Goal: Task Accomplishment & Management: Manage account settings

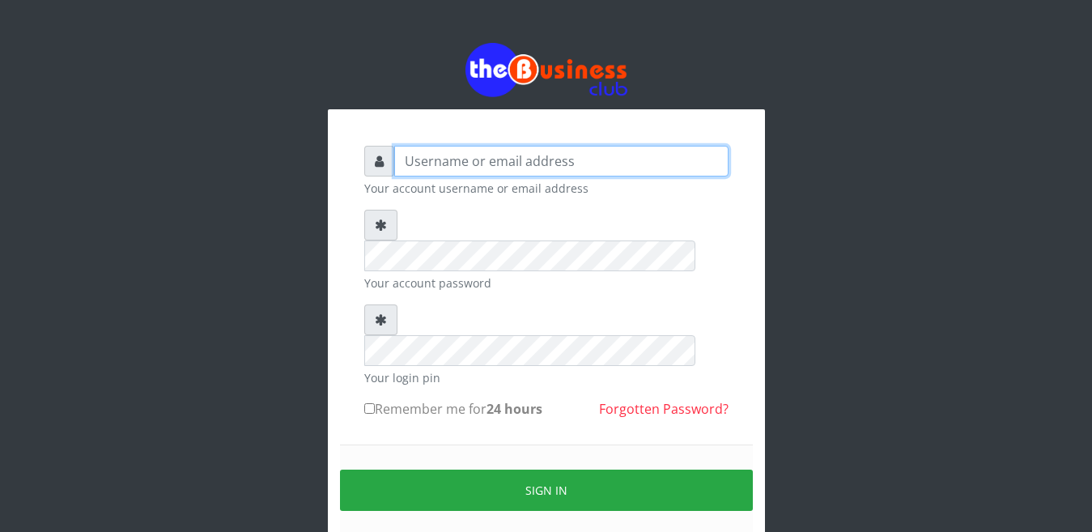
type input "Busybrain2"
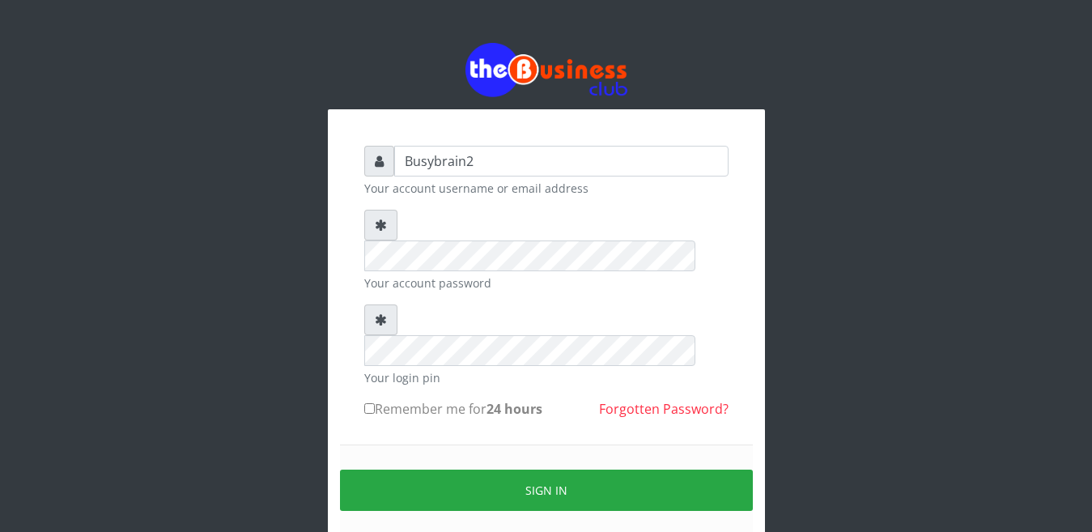
click at [368, 403] on input "Remember me for 24 hours" at bounding box center [369, 408] width 11 height 11
checkbox input "true"
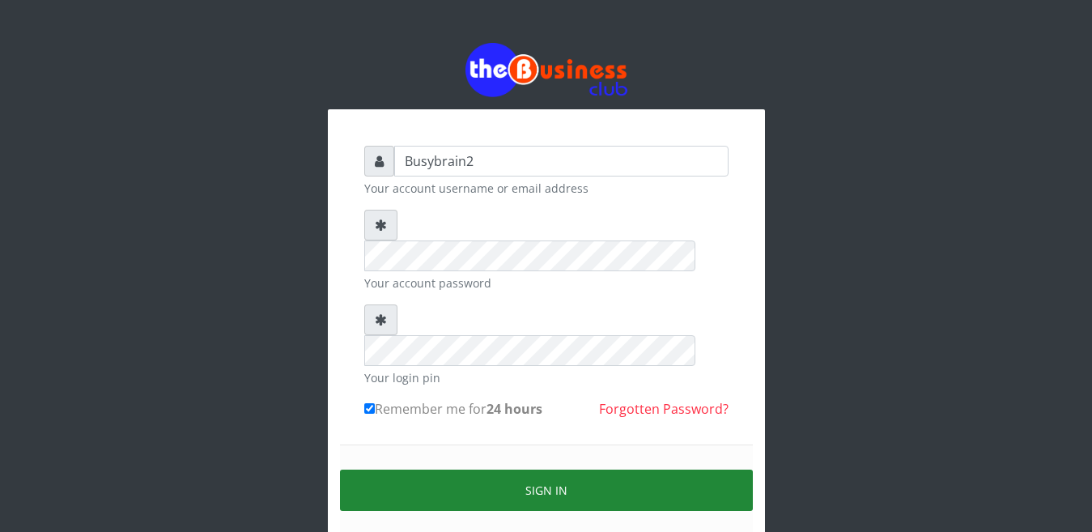
click at [484, 470] on button "Sign in" at bounding box center [546, 490] width 413 height 41
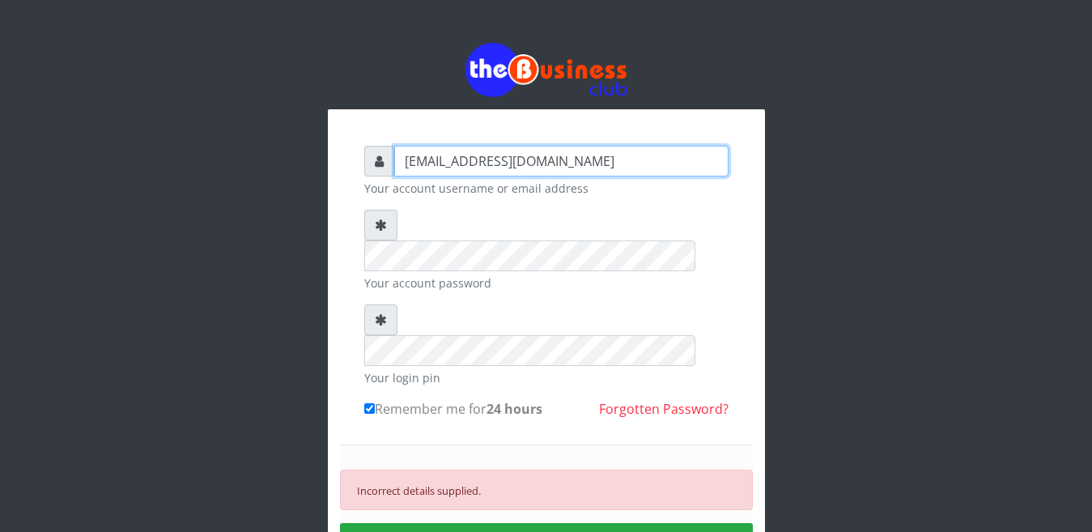
click at [579, 160] on input "[EMAIL_ADDRESS][DOMAIN_NAME]" at bounding box center [561, 161] width 334 height 31
type input "Busybrain2"
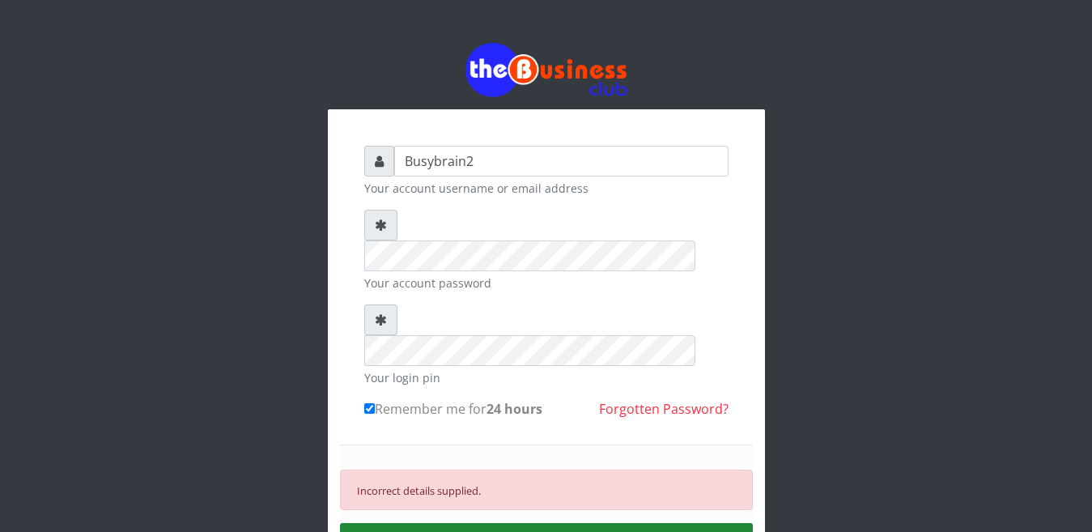
click at [627, 400] on link "Forgotten Password?" at bounding box center [664, 409] width 130 height 18
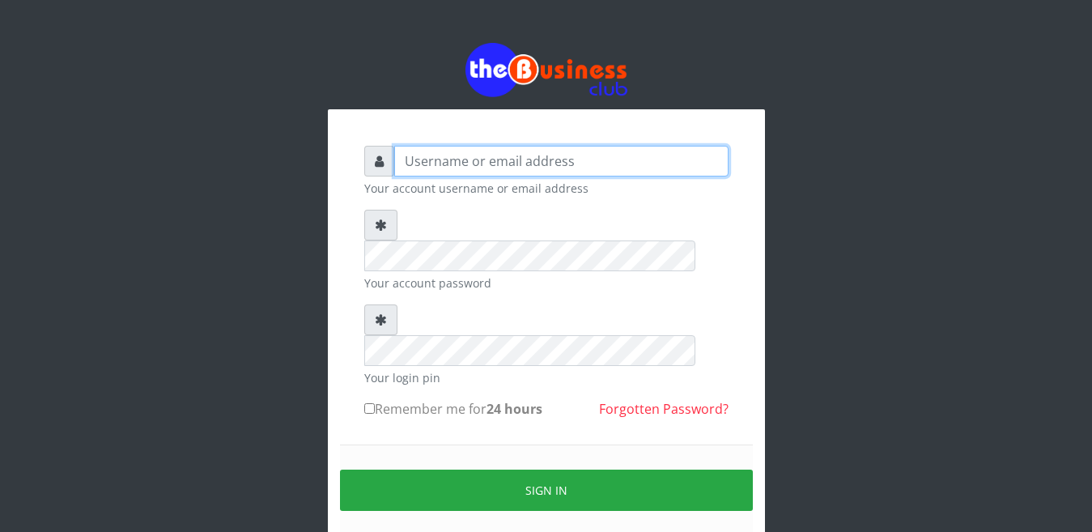
type input "Busybrain2"
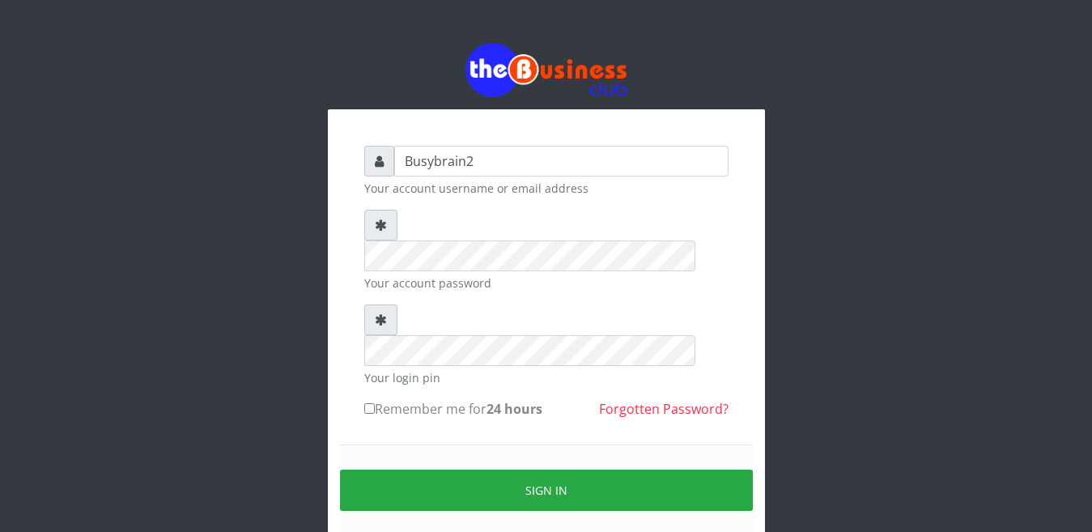
click at [368, 403] on input "Remember me for 24 hours" at bounding box center [369, 408] width 11 height 11
checkbox input "true"
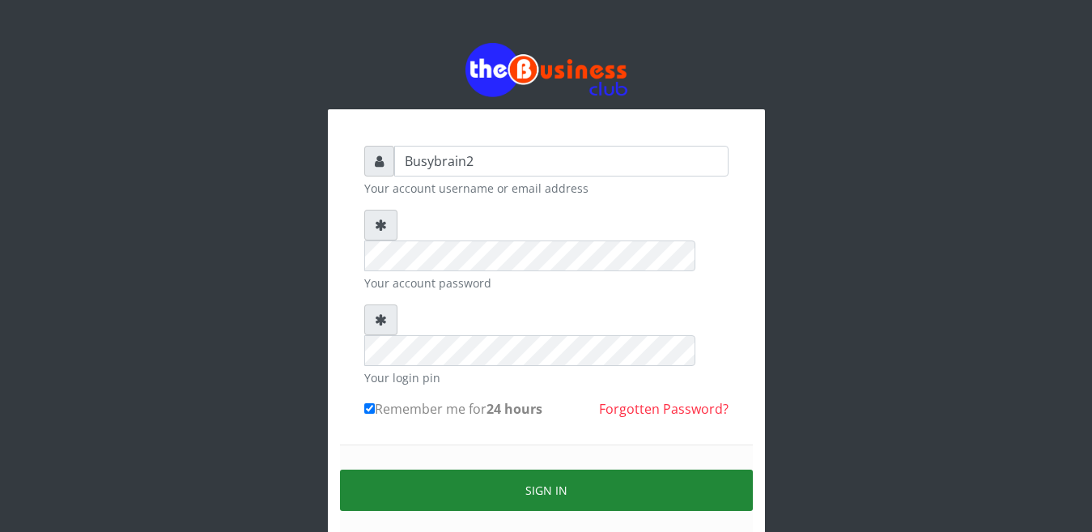
click at [434, 470] on button "Sign in" at bounding box center [546, 490] width 413 height 41
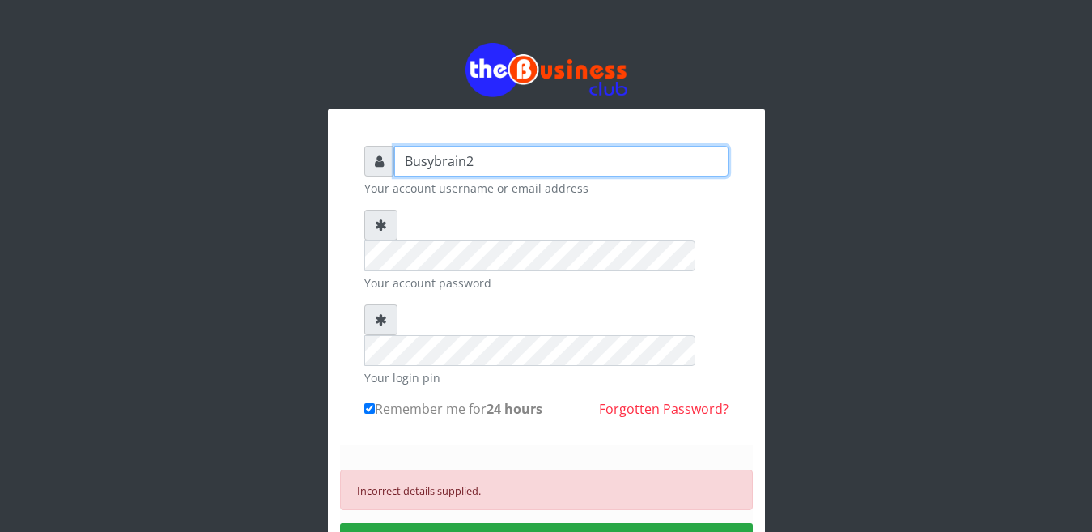
click at [525, 160] on input "Busybrain2" at bounding box center [561, 161] width 334 height 31
type input "B"
type input "busybraintc1@gmail.com"
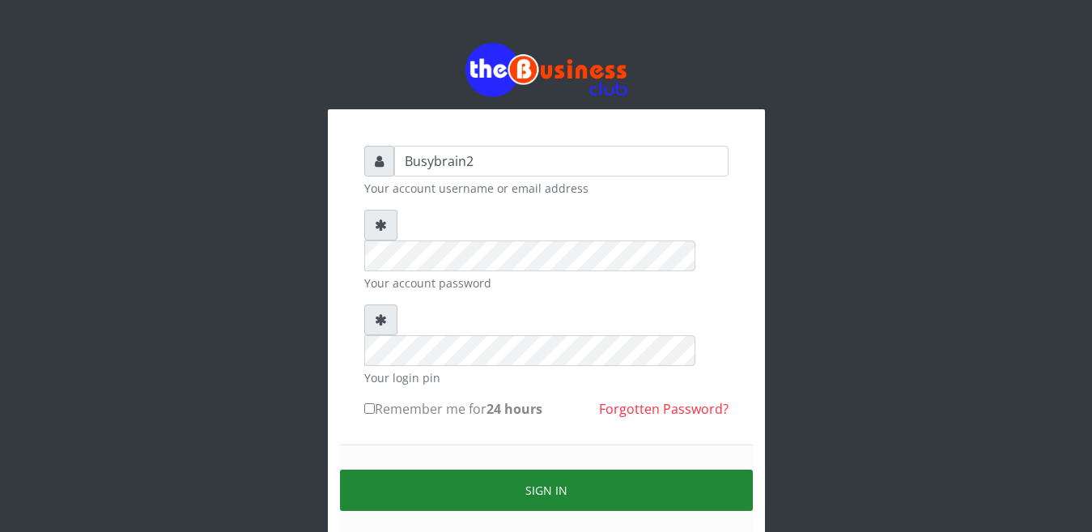
click at [505, 470] on button "Sign in" at bounding box center [546, 490] width 413 height 41
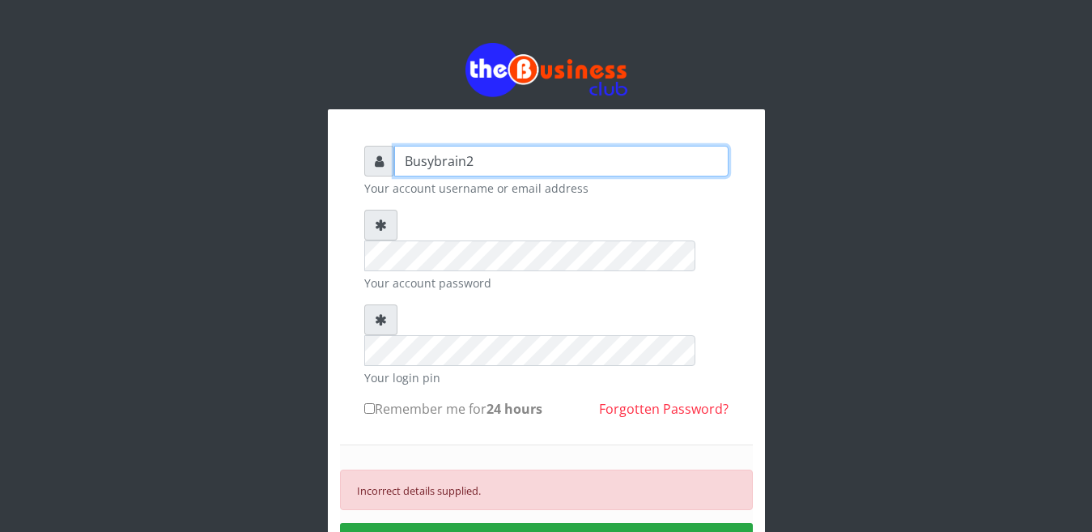
click at [488, 164] on input "Busybrain2" at bounding box center [561, 161] width 334 height 31
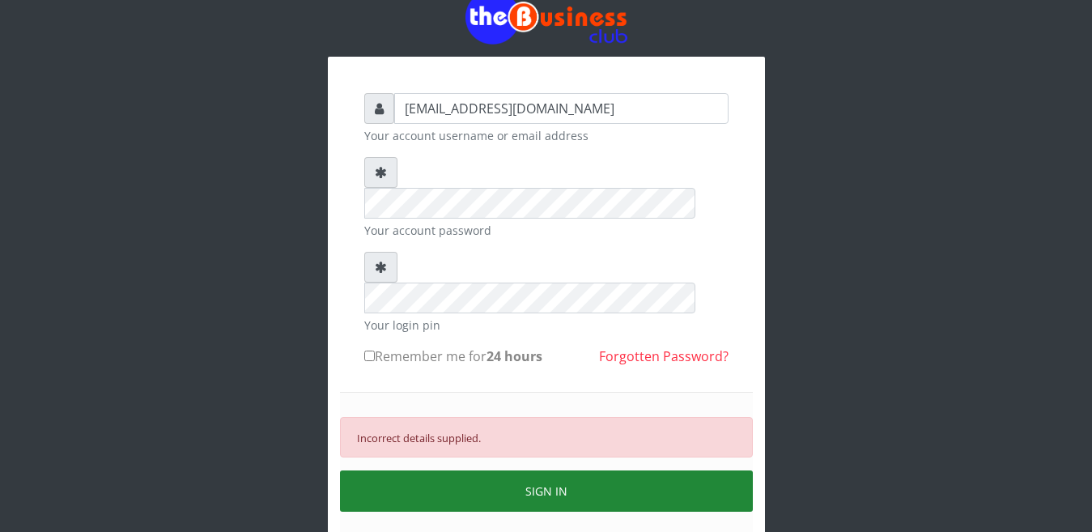
scroll to position [81, 0]
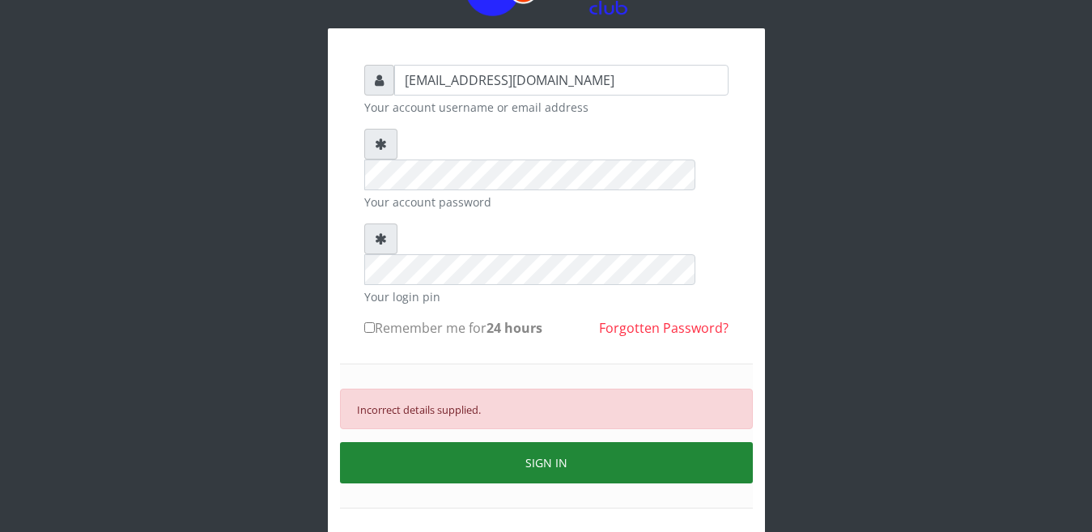
click at [545, 442] on button "SIGN IN" at bounding box center [546, 462] width 413 height 41
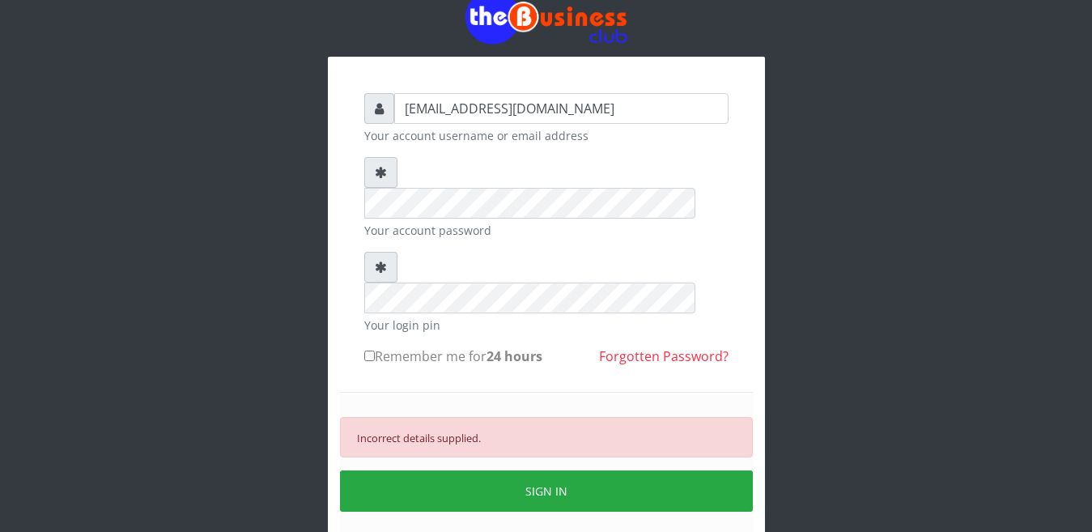
scroll to position [105, 0]
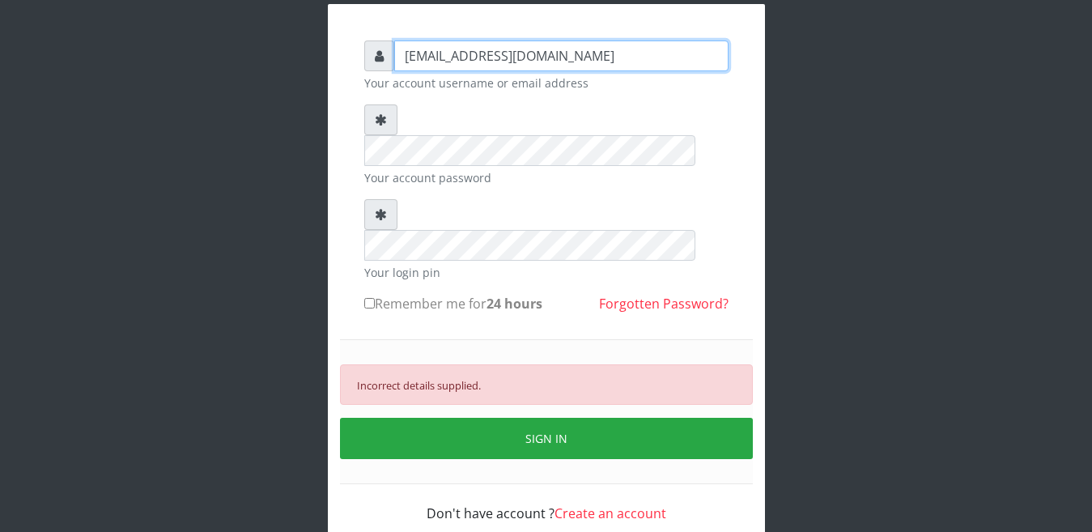
click at [589, 55] on input "busybraintc1@gmail.com" at bounding box center [561, 55] width 334 height 31
click at [594, 79] on small "Your account username or email address" at bounding box center [546, 82] width 364 height 17
click at [571, 70] on input "sodeekey@gmail.com" at bounding box center [561, 55] width 334 height 31
type input "busybraintc1@gmail.com"
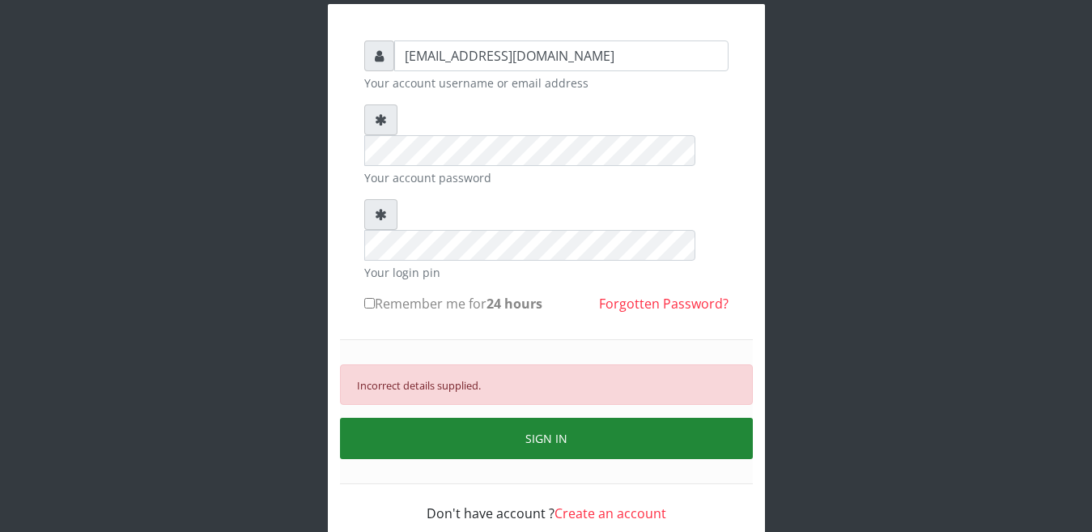
click at [521, 418] on button "SIGN IN" at bounding box center [546, 438] width 413 height 41
click at [554, 418] on button "SIGN IN" at bounding box center [546, 438] width 413 height 41
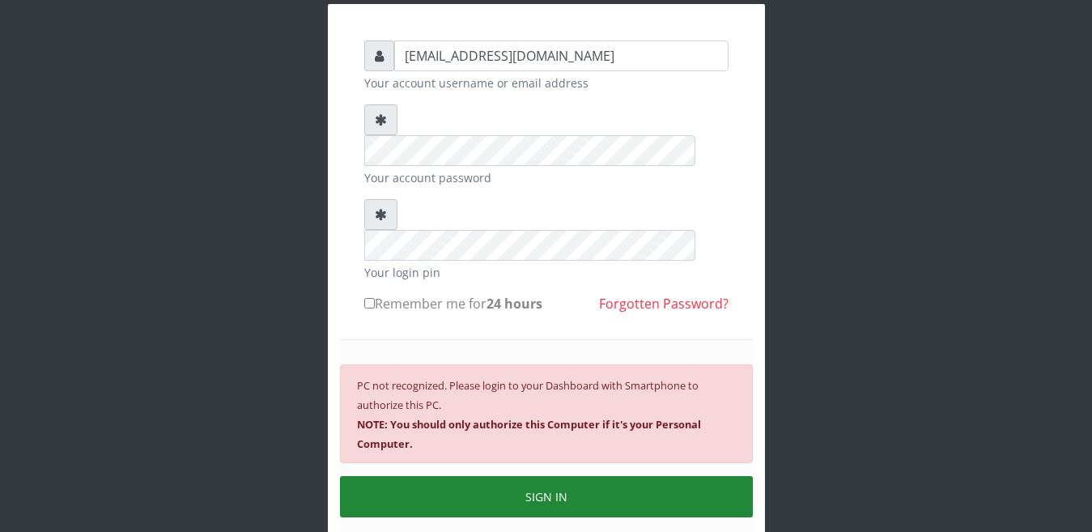
click at [683, 476] on button "SIGN IN" at bounding box center [546, 496] width 413 height 41
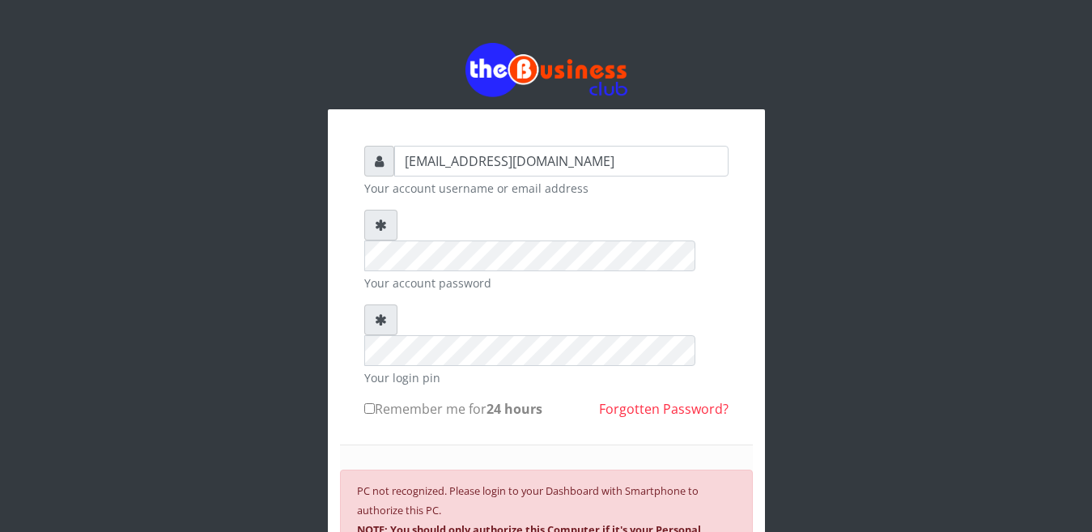
scroll to position [164, 0]
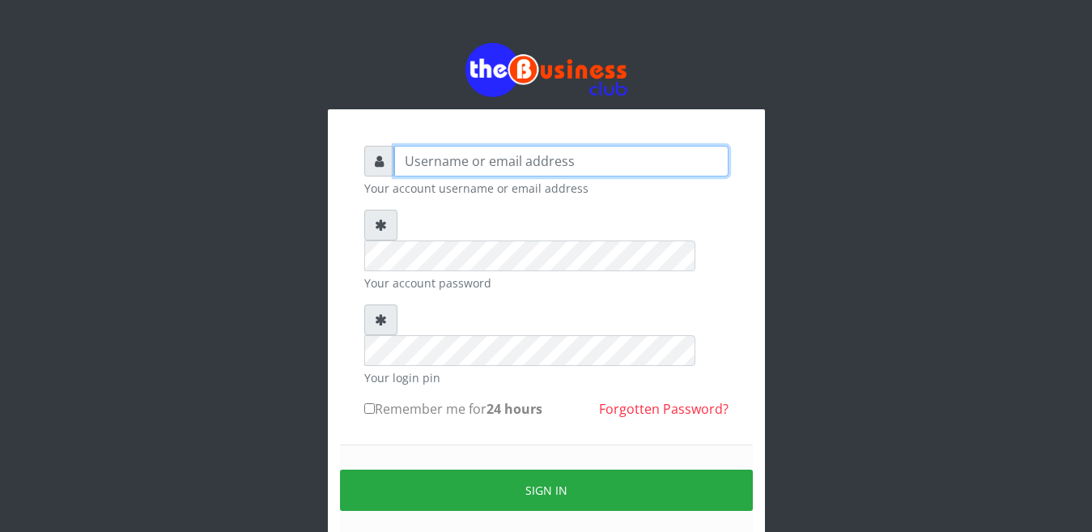
type input "Busybrain2"
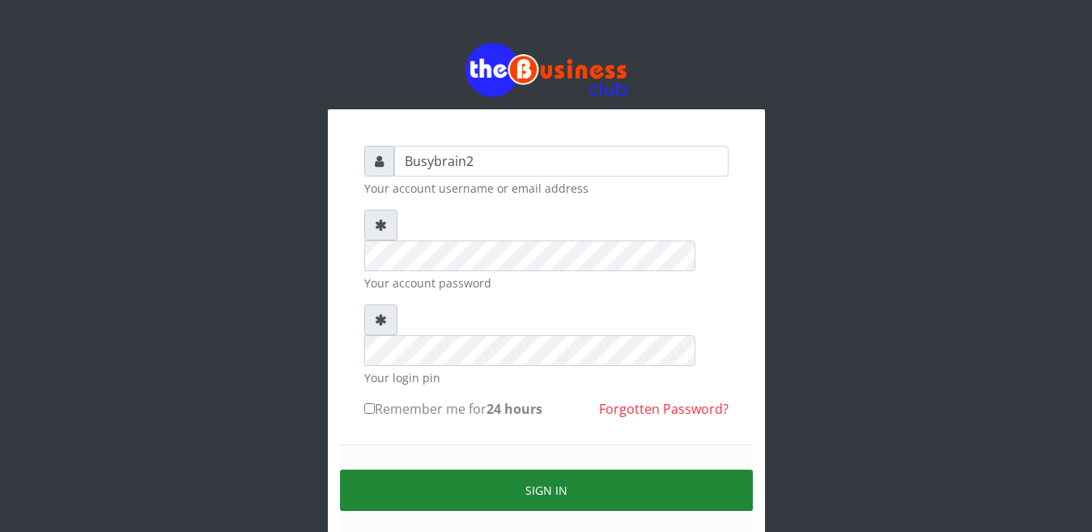
click at [592, 470] on button "Sign in" at bounding box center [546, 490] width 413 height 41
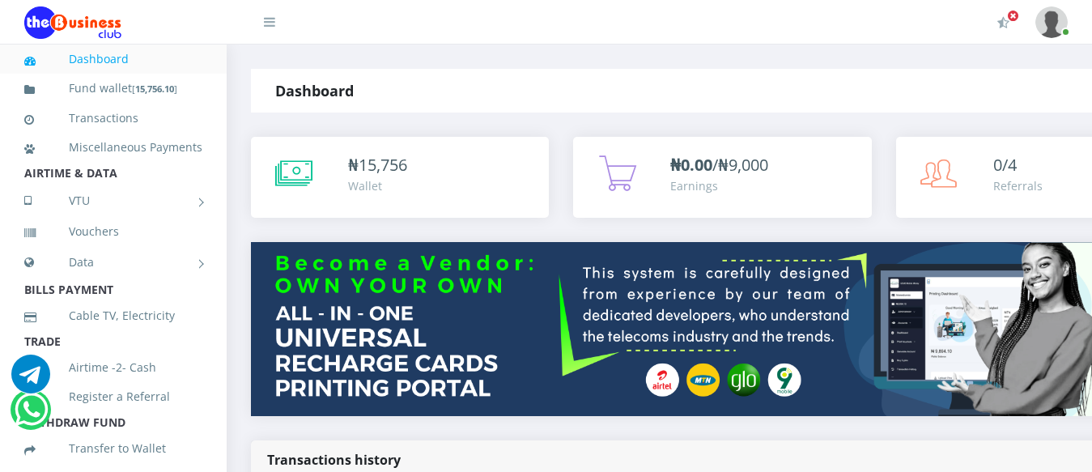
scroll to position [389, 0]
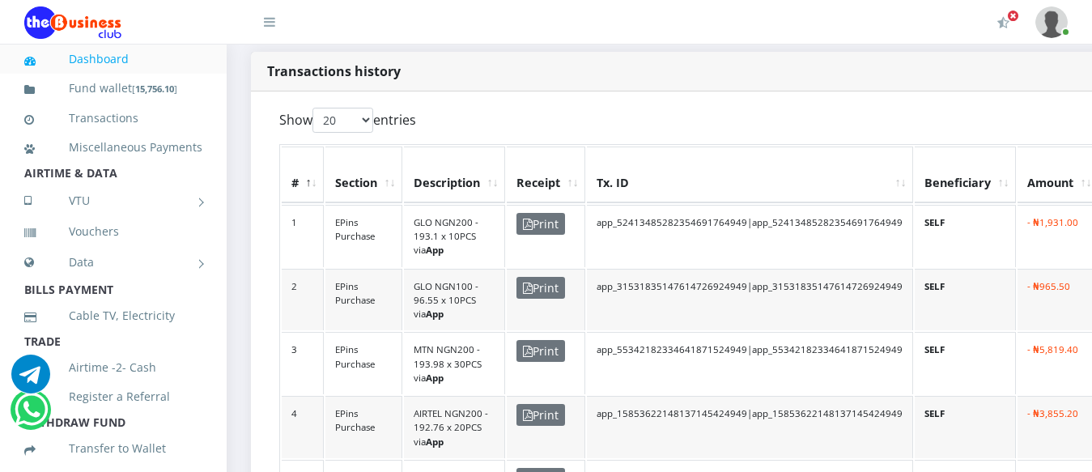
click at [534, 213] on span "Print" at bounding box center [541, 224] width 49 height 22
click at [535, 213] on span "Print" at bounding box center [541, 224] width 49 height 22
click at [529, 346] on icon at bounding box center [528, 351] width 10 height 11
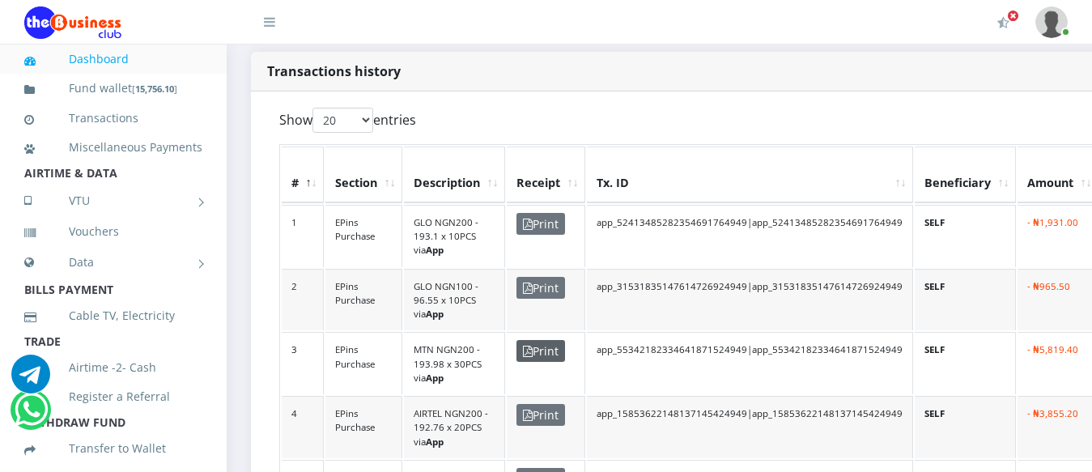
drag, startPoint x: 175, startPoint y: 481, endPoint x: 538, endPoint y: 191, distance: 464.3
click at [538, 340] on span "Print" at bounding box center [541, 351] width 49 height 22
